Goal: Book appointment/travel/reservation

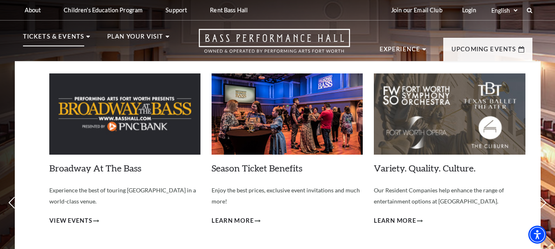
click at [64, 38] on p "Tickets & Events" at bounding box center [54, 39] width 62 height 15
click at [87, 37] on use at bounding box center [88, 37] width 4 height 2
click at [56, 33] on p "Tickets & Events" at bounding box center [54, 39] width 62 height 15
click at [83, 223] on span "View Events" at bounding box center [70, 221] width 43 height 10
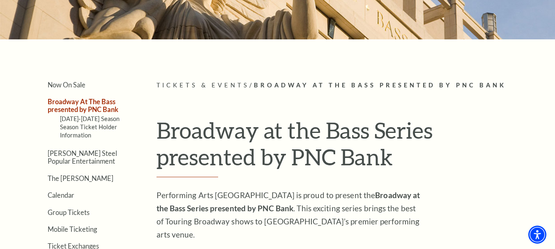
scroll to position [131, 0]
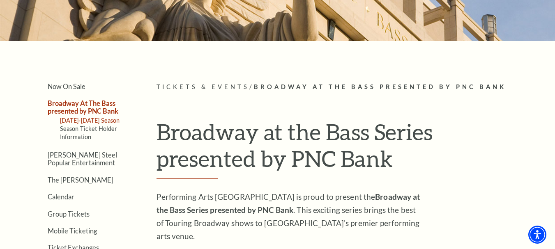
click at [69, 120] on link "[DATE]-[DATE] Season" at bounding box center [90, 120] width 60 height 7
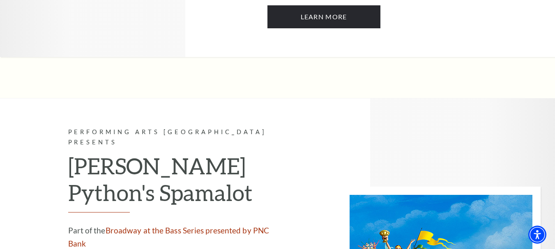
scroll to position [3677, 0]
